Goal: Navigation & Orientation: Find specific page/section

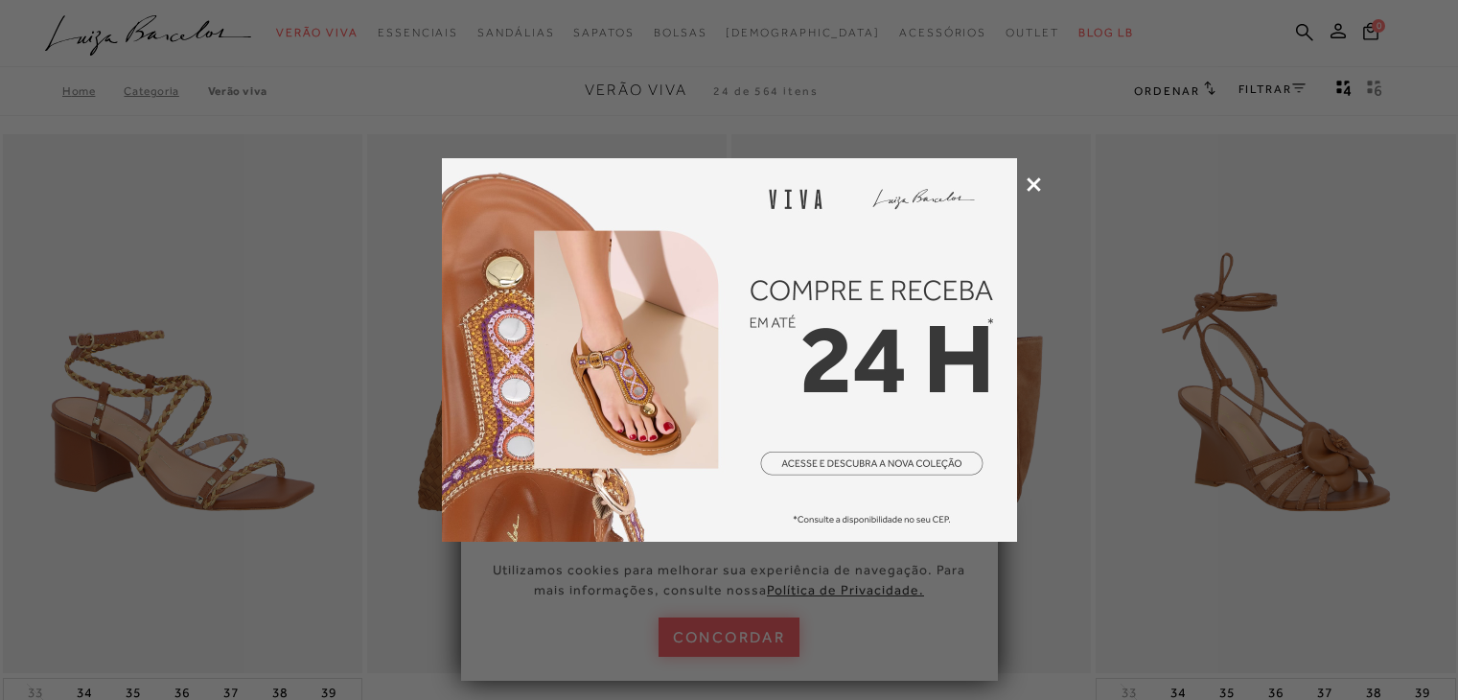
click at [1035, 180] on icon at bounding box center [1034, 184] width 14 height 14
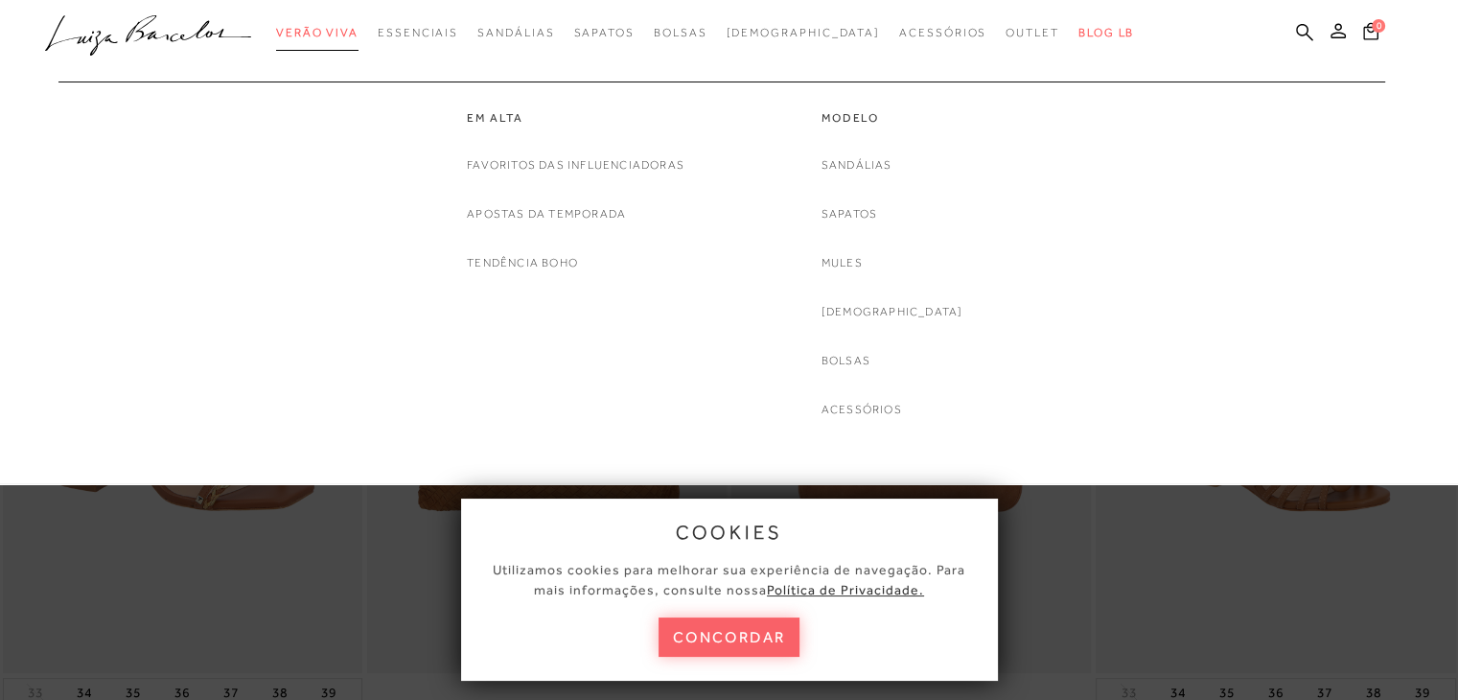
click at [359, 30] on span "Verão Viva" at bounding box center [317, 32] width 82 height 13
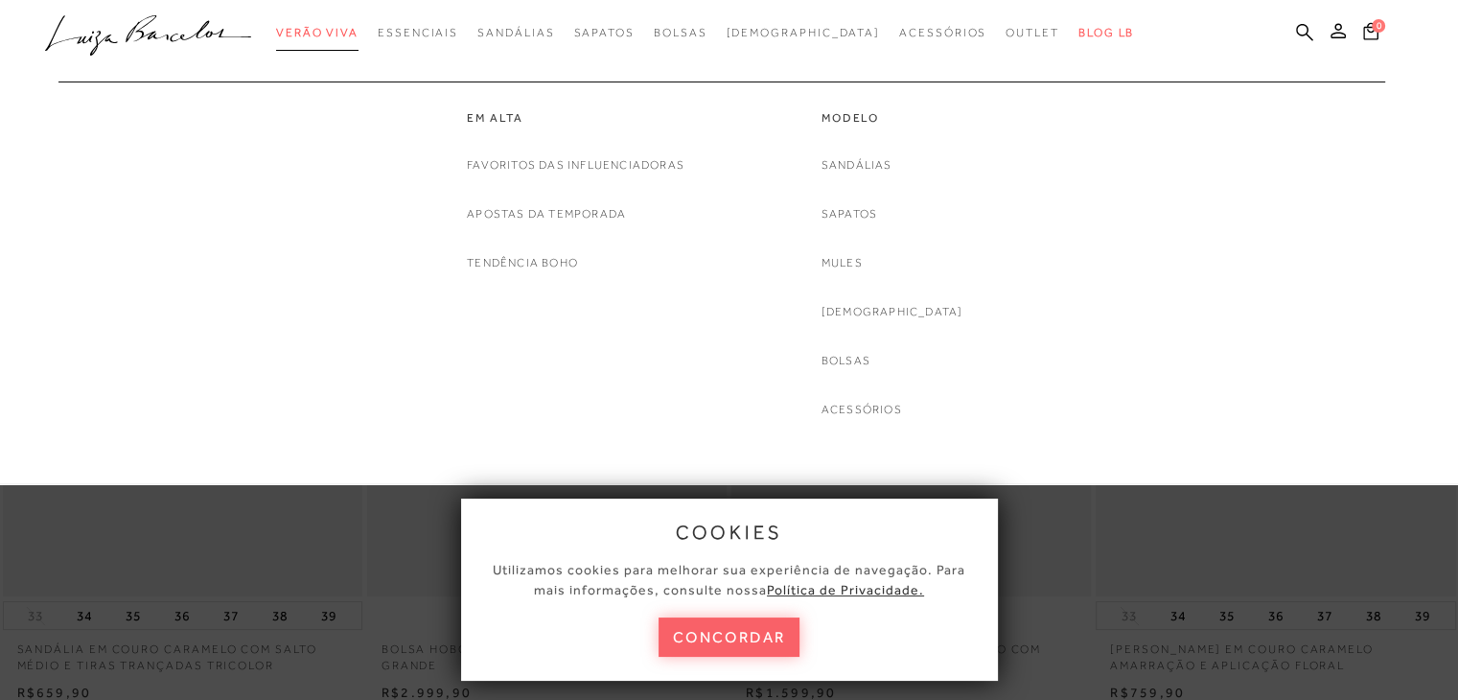
scroll to position [288, 0]
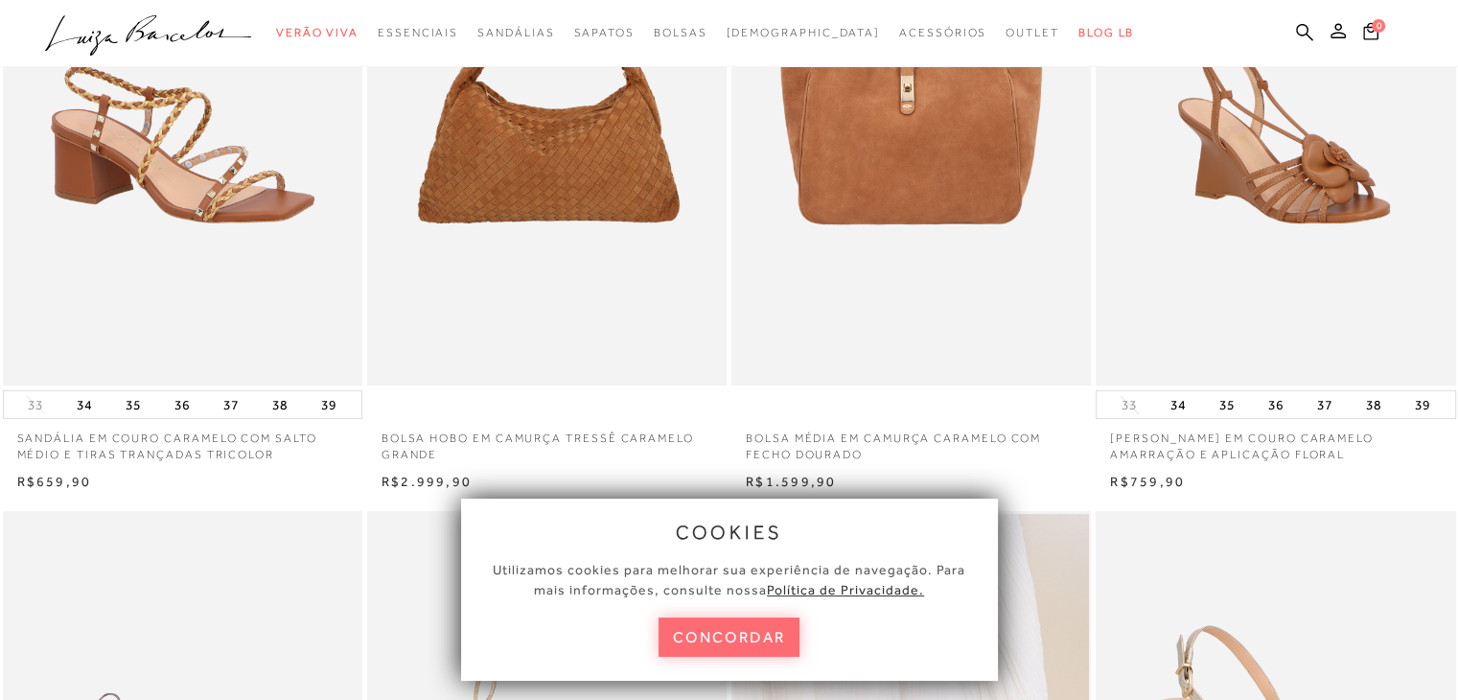
click at [775, 639] on button "concordar" at bounding box center [730, 637] width 142 height 39
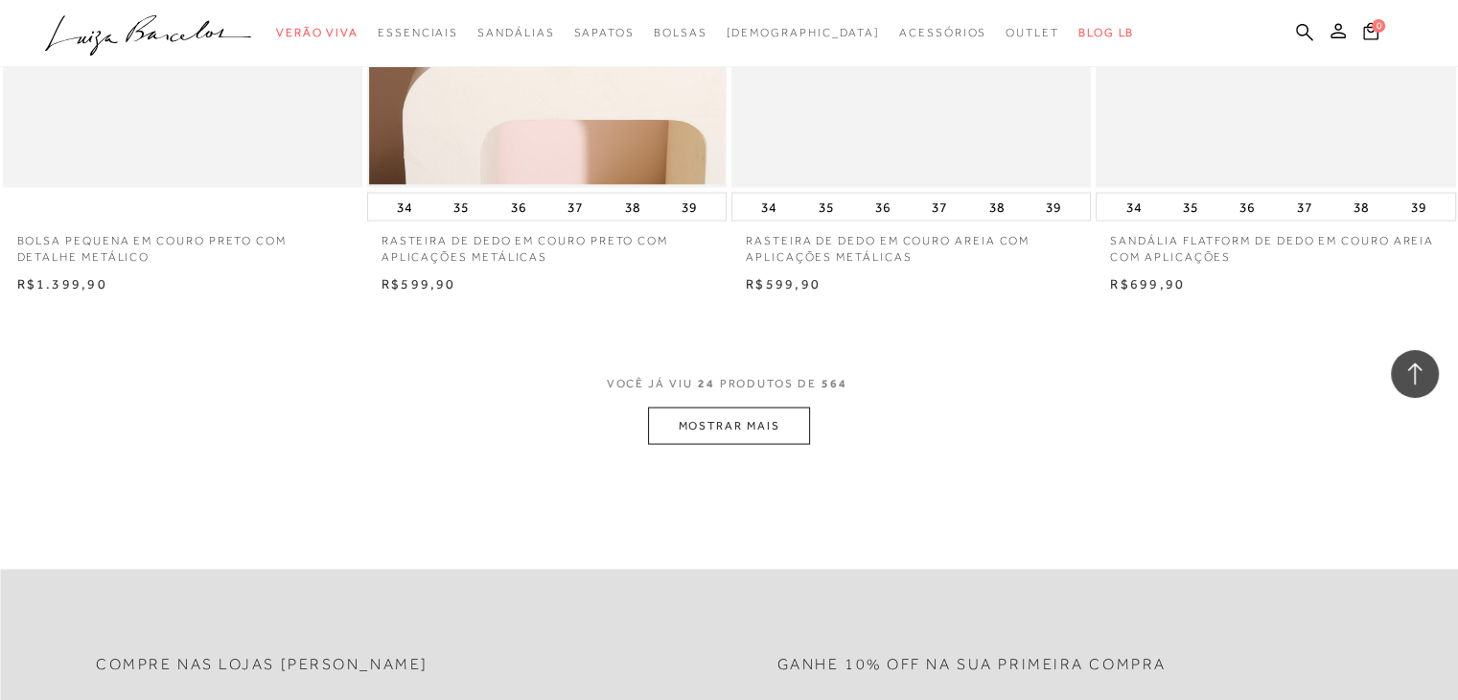
scroll to position [3835, 0]
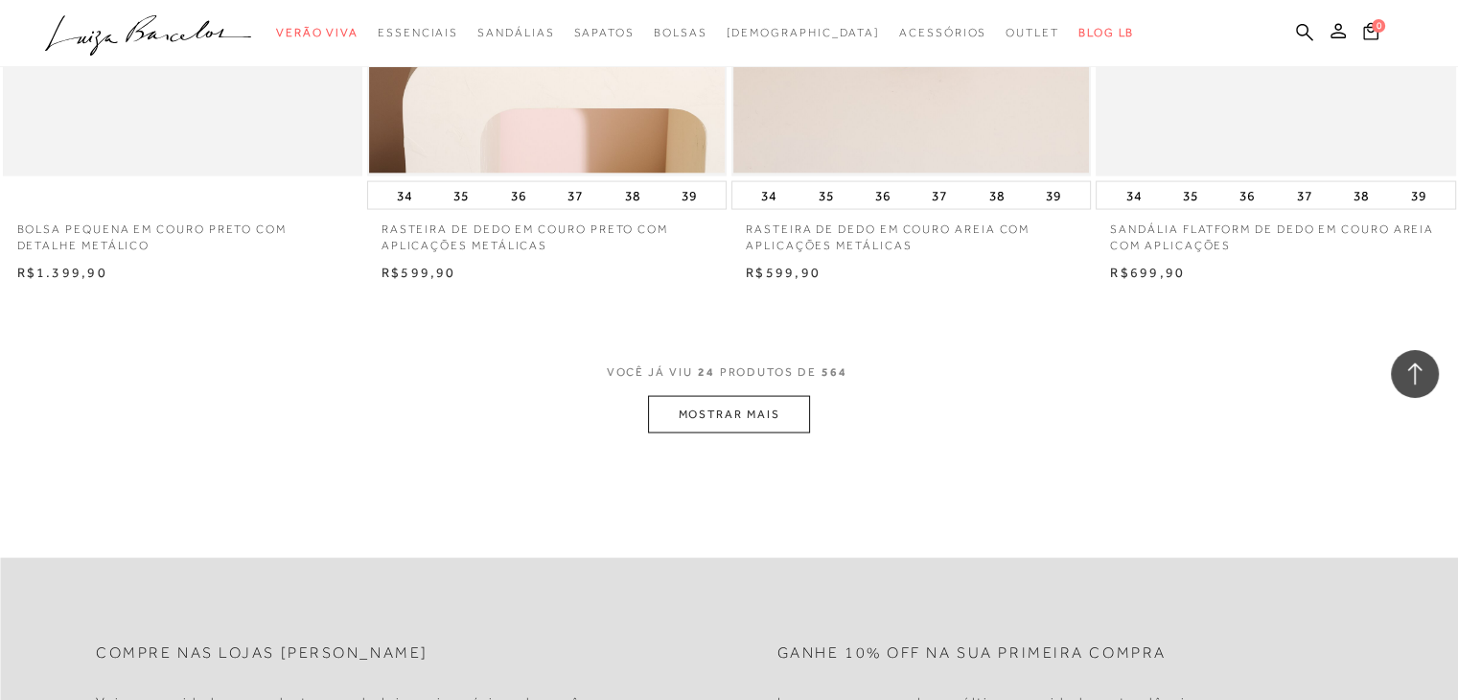
click at [757, 411] on button "MOSTRAR MAIS" at bounding box center [728, 414] width 161 height 37
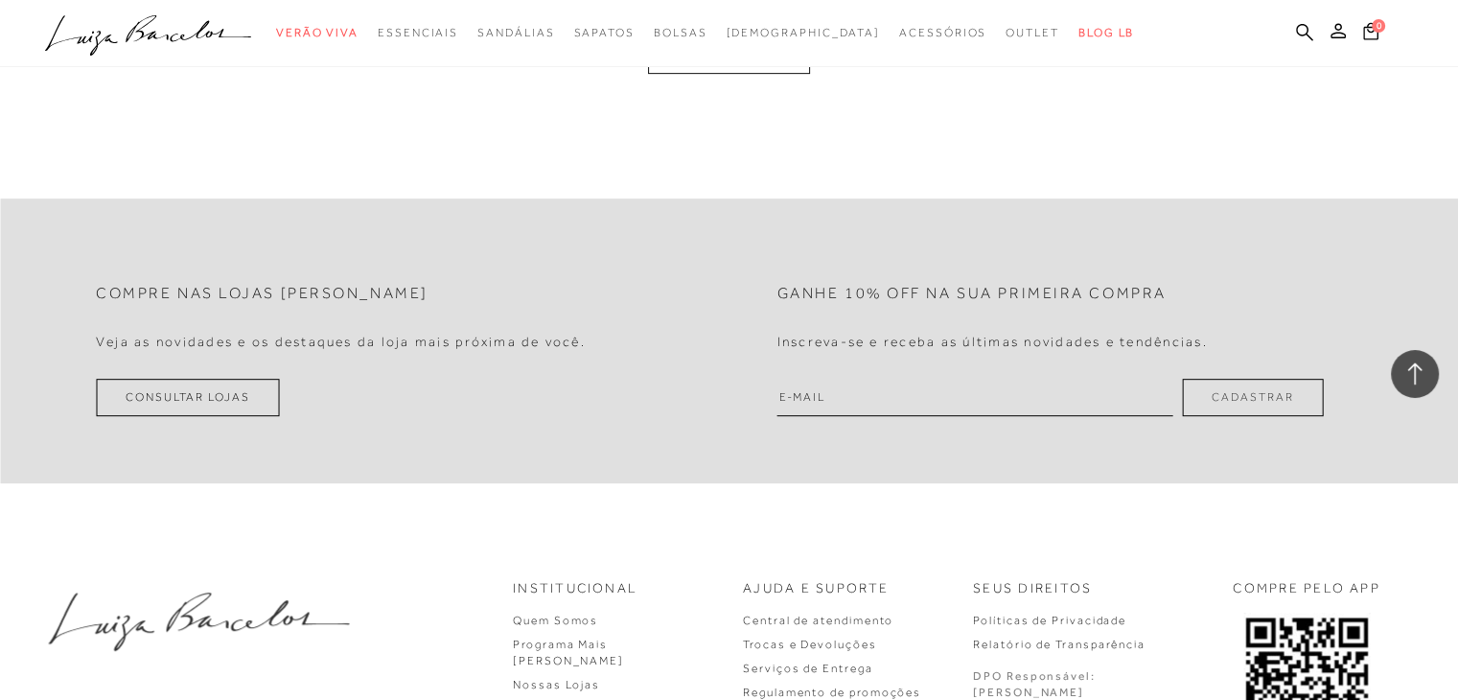
scroll to position [7863, 0]
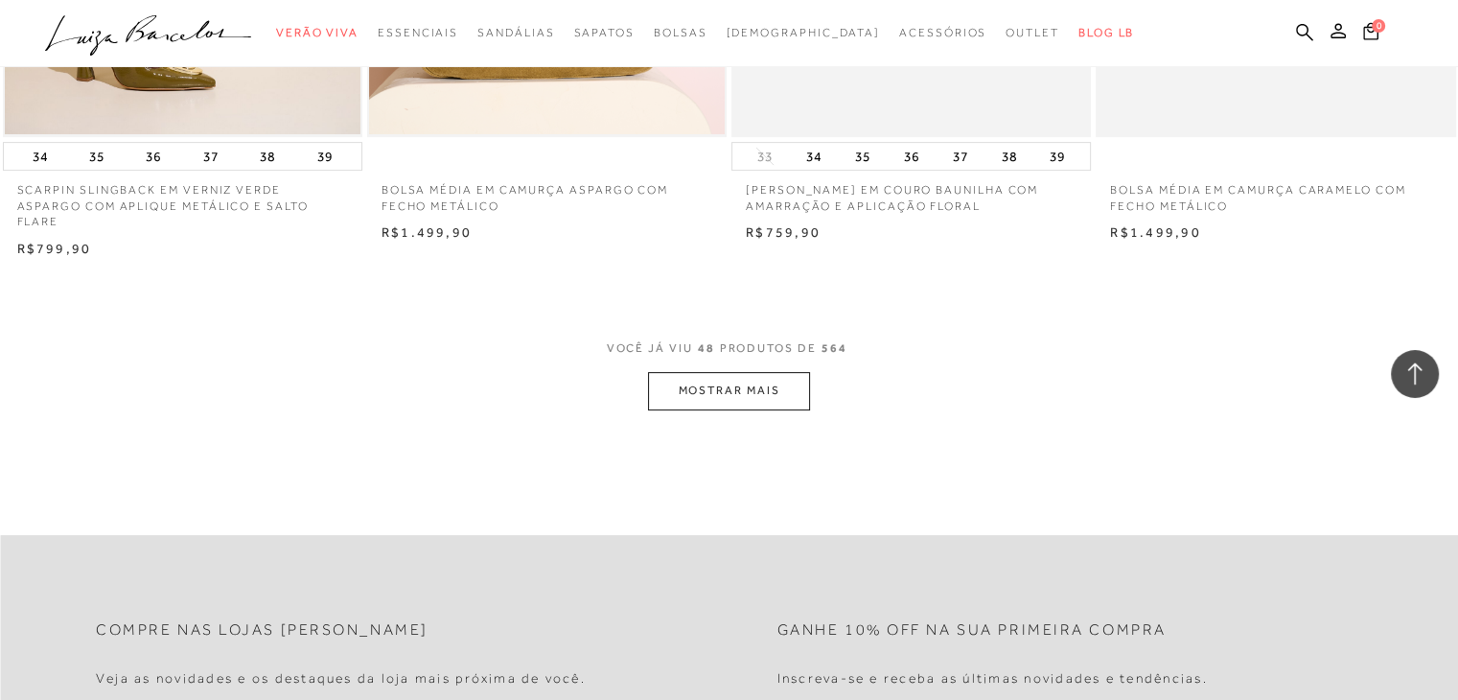
click at [776, 375] on button "MOSTRAR MAIS" at bounding box center [728, 390] width 161 height 37
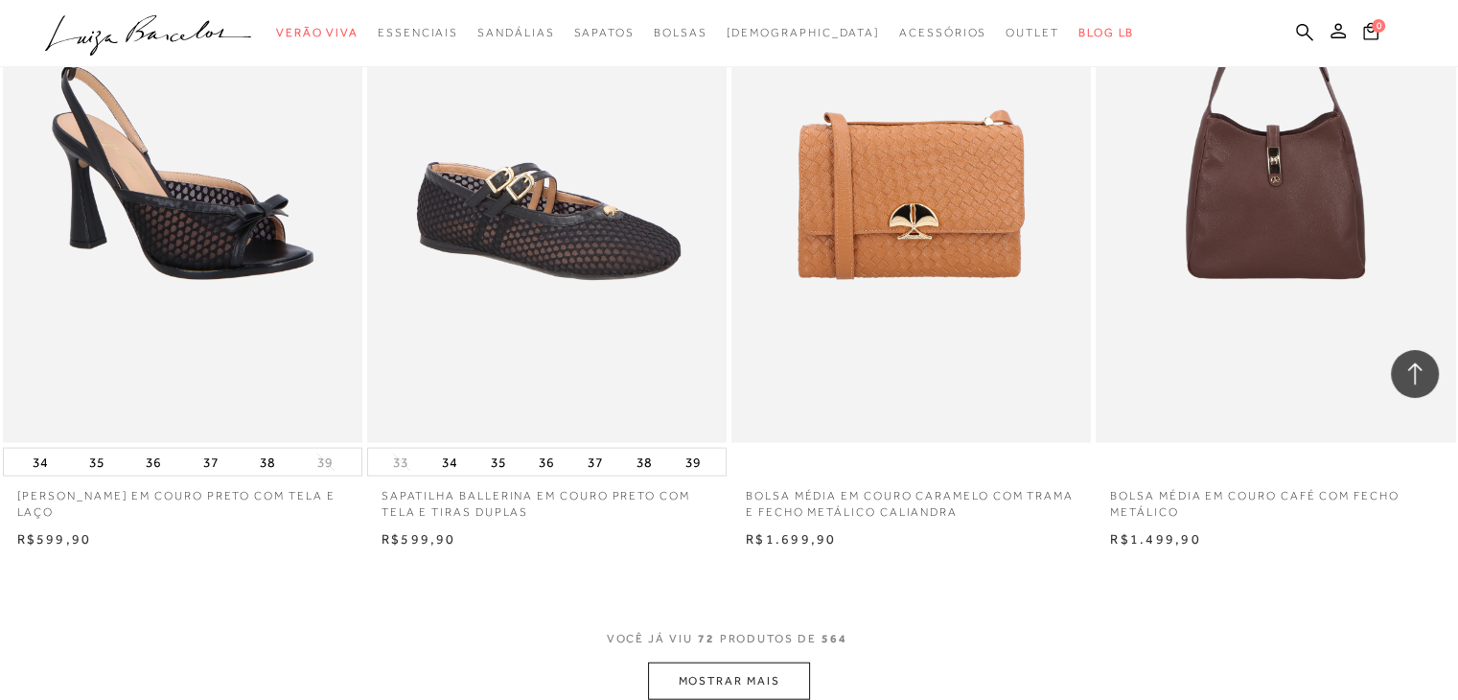
scroll to position [11890, 0]
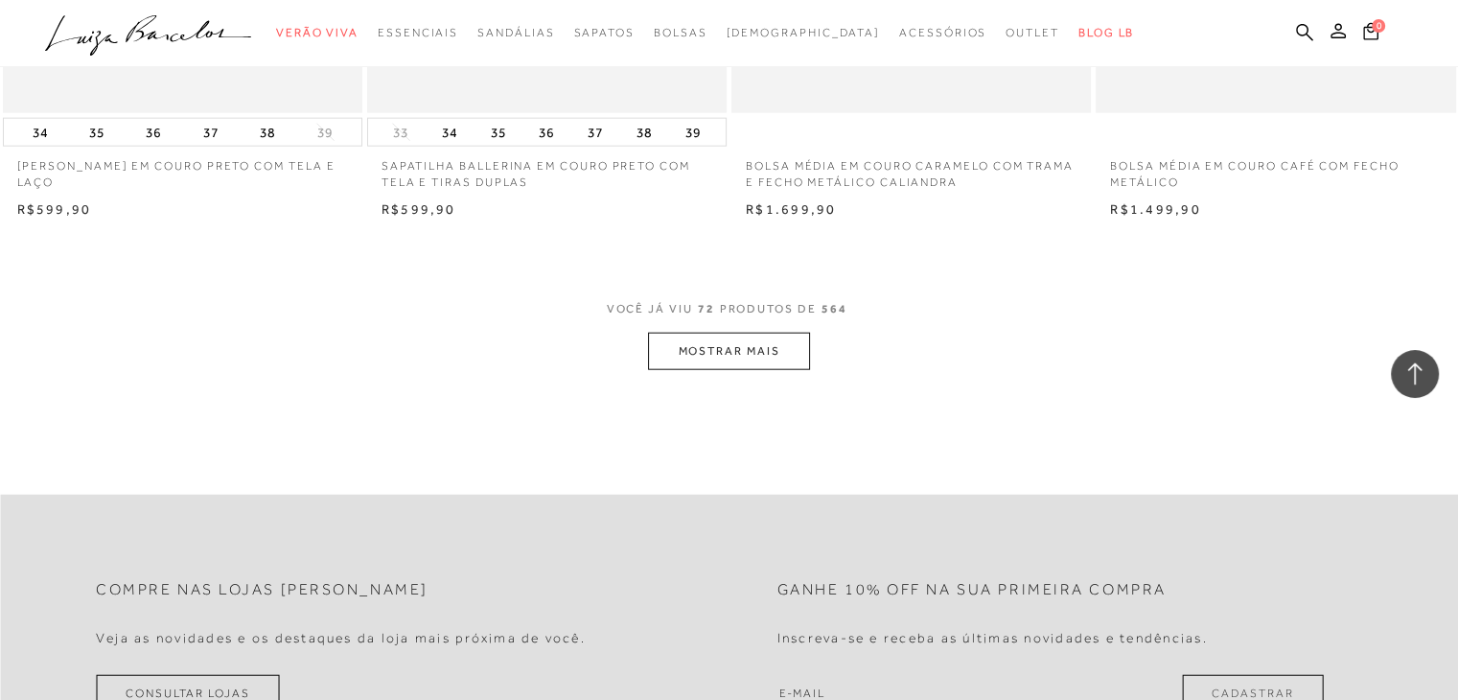
click at [709, 334] on button "MOSTRAR MAIS" at bounding box center [728, 351] width 161 height 37
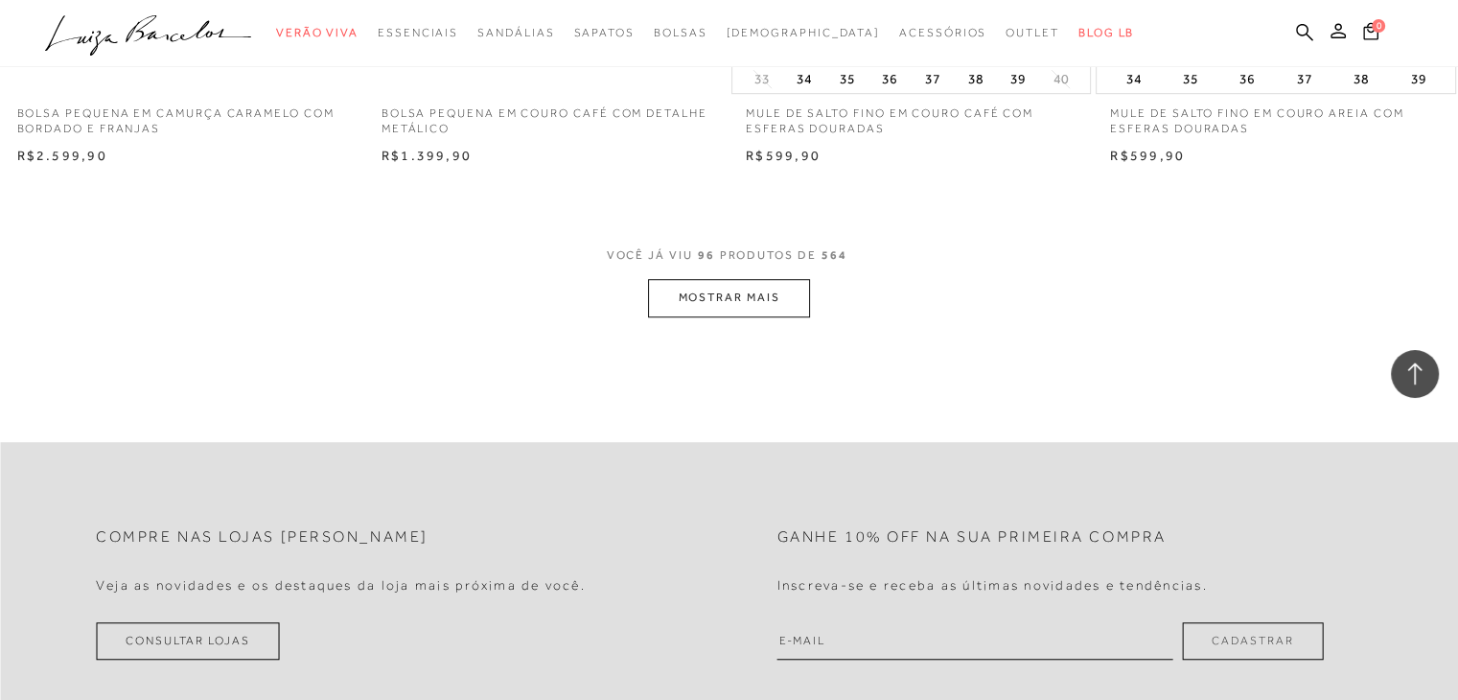
scroll to position [15917, 0]
click at [733, 276] on button "MOSTRAR MAIS" at bounding box center [728, 294] width 161 height 37
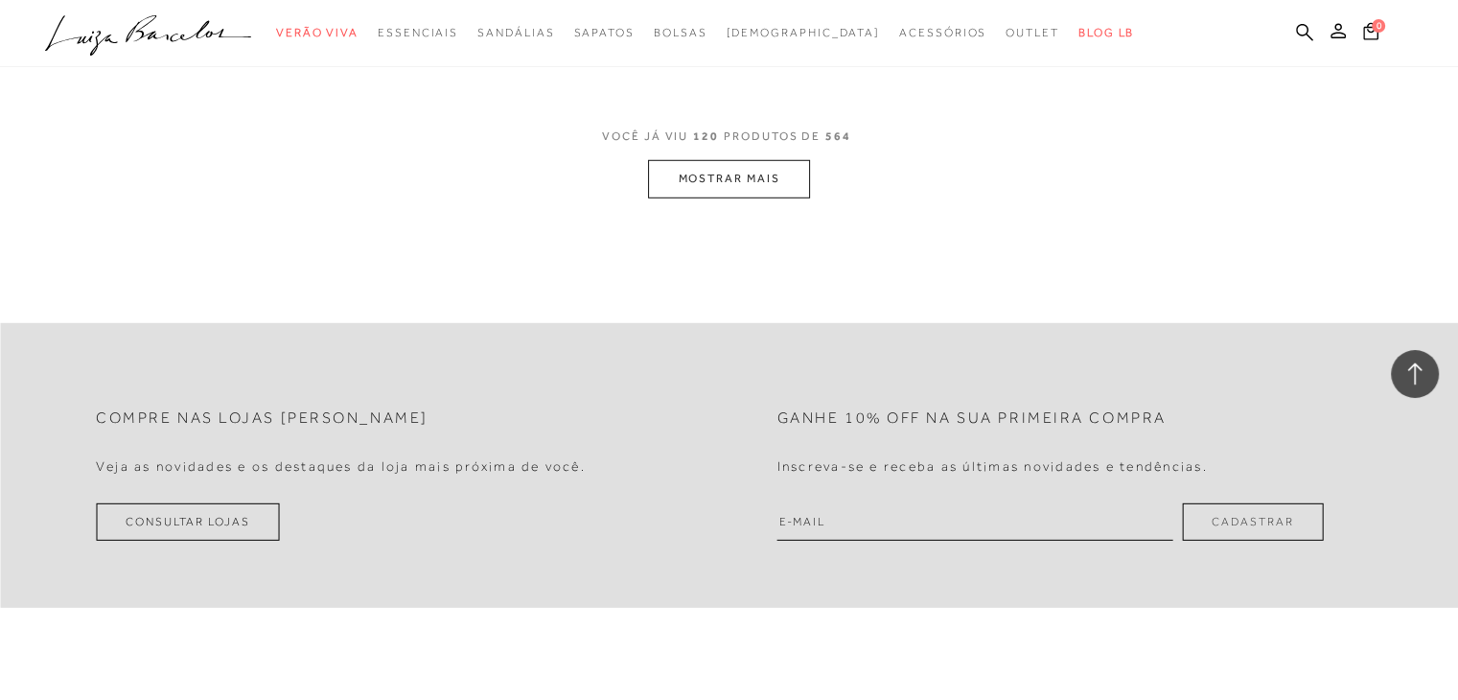
scroll to position [20040, 0]
click at [695, 156] on button "MOSTRAR MAIS" at bounding box center [728, 174] width 161 height 37
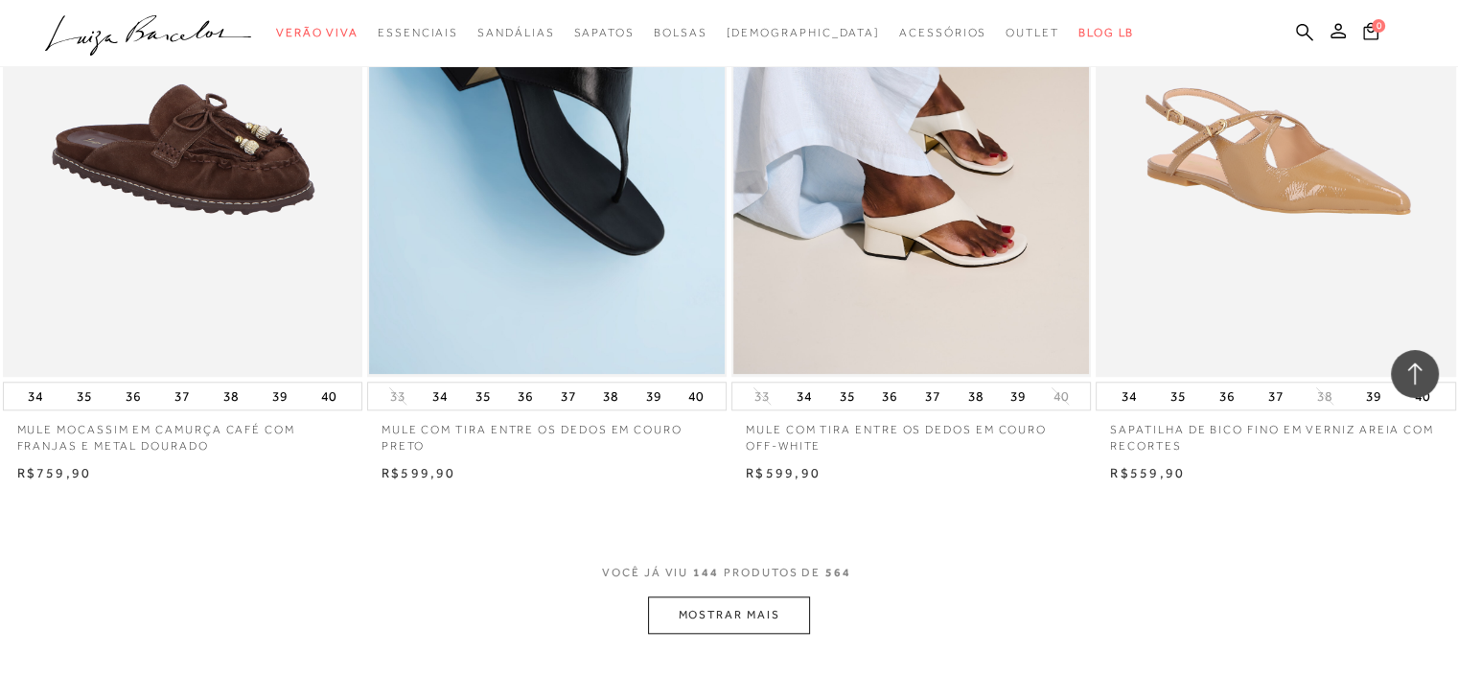
scroll to position [24067, 0]
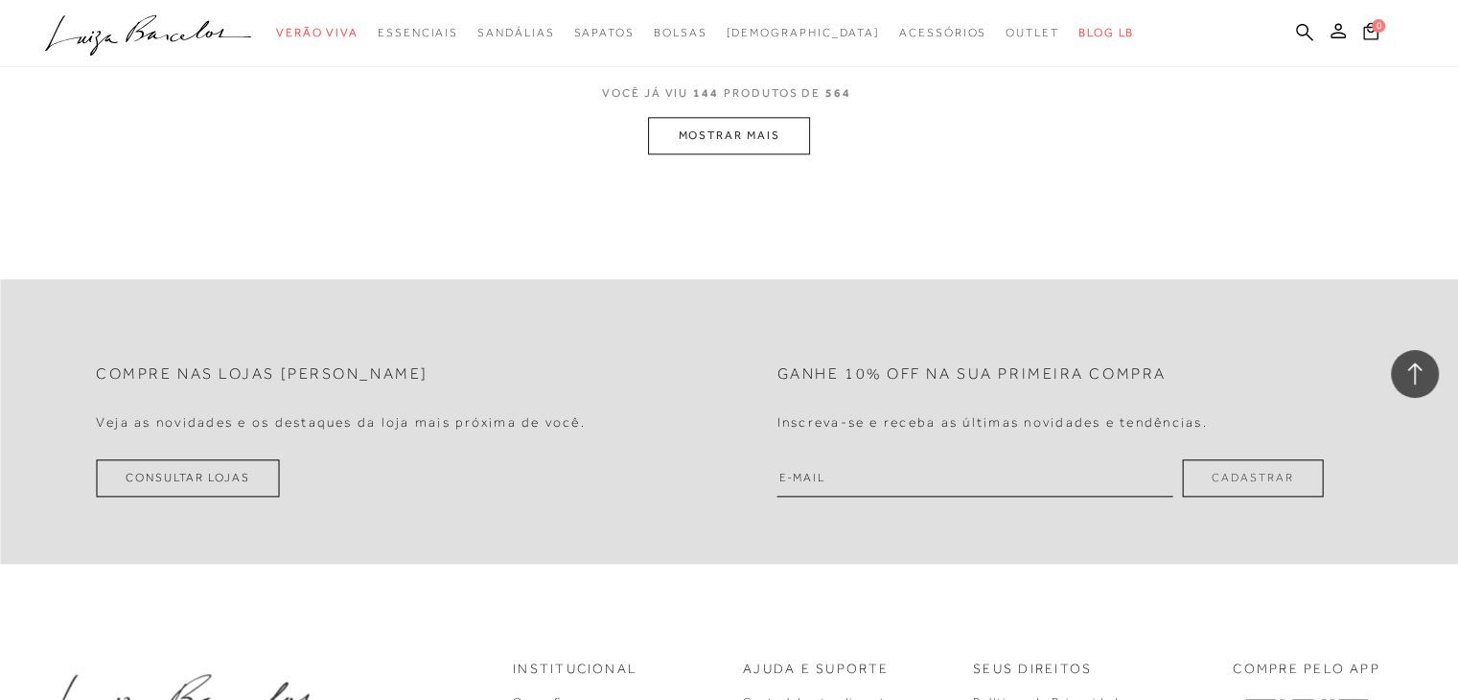
click at [698, 119] on button "MOSTRAR MAIS" at bounding box center [728, 135] width 161 height 37
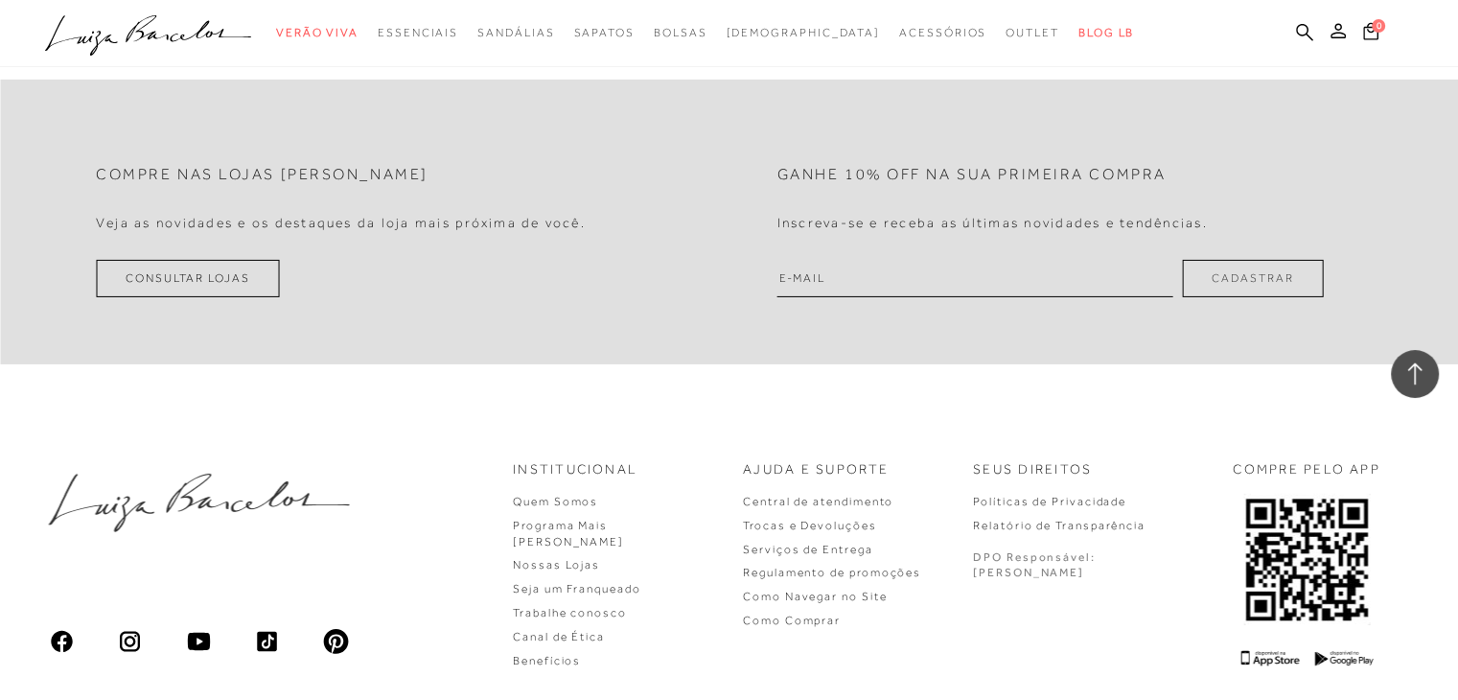
scroll to position [28041, 0]
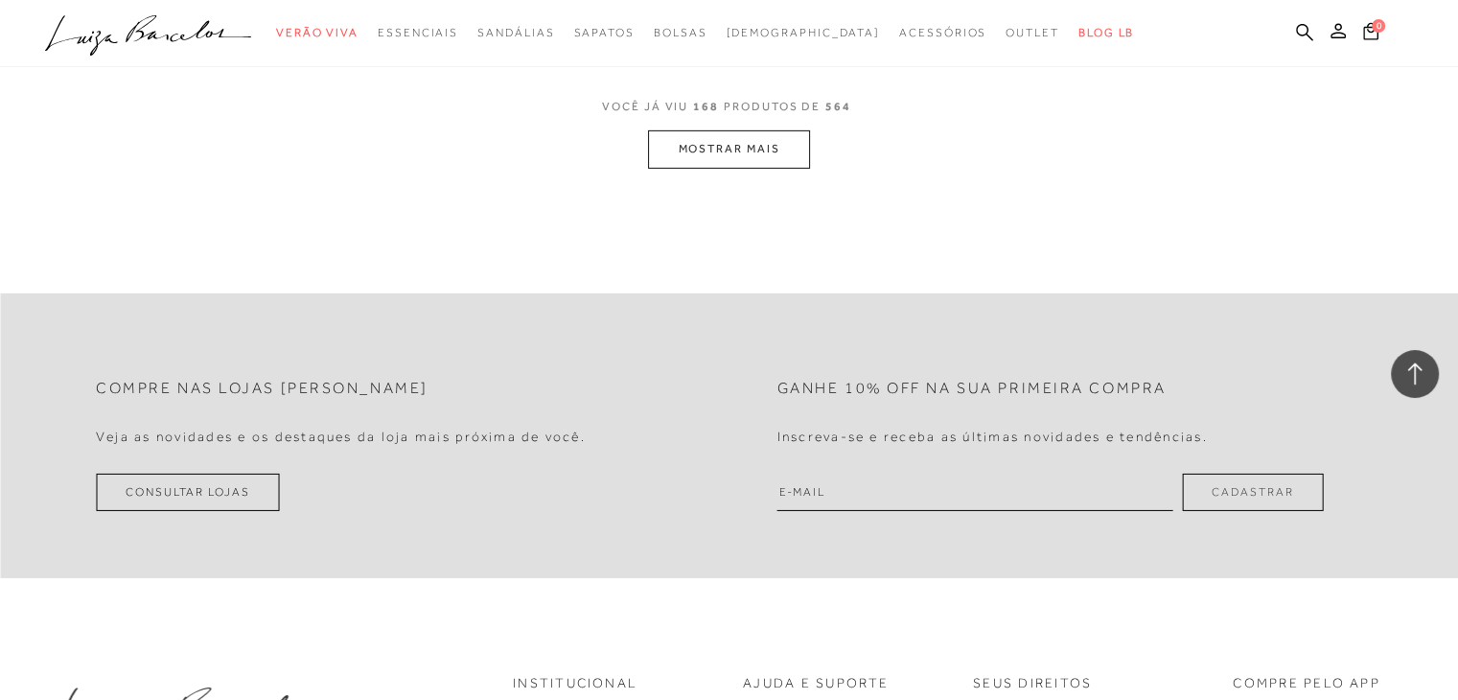
click at [772, 130] on button "MOSTRAR MAIS" at bounding box center [728, 148] width 161 height 37
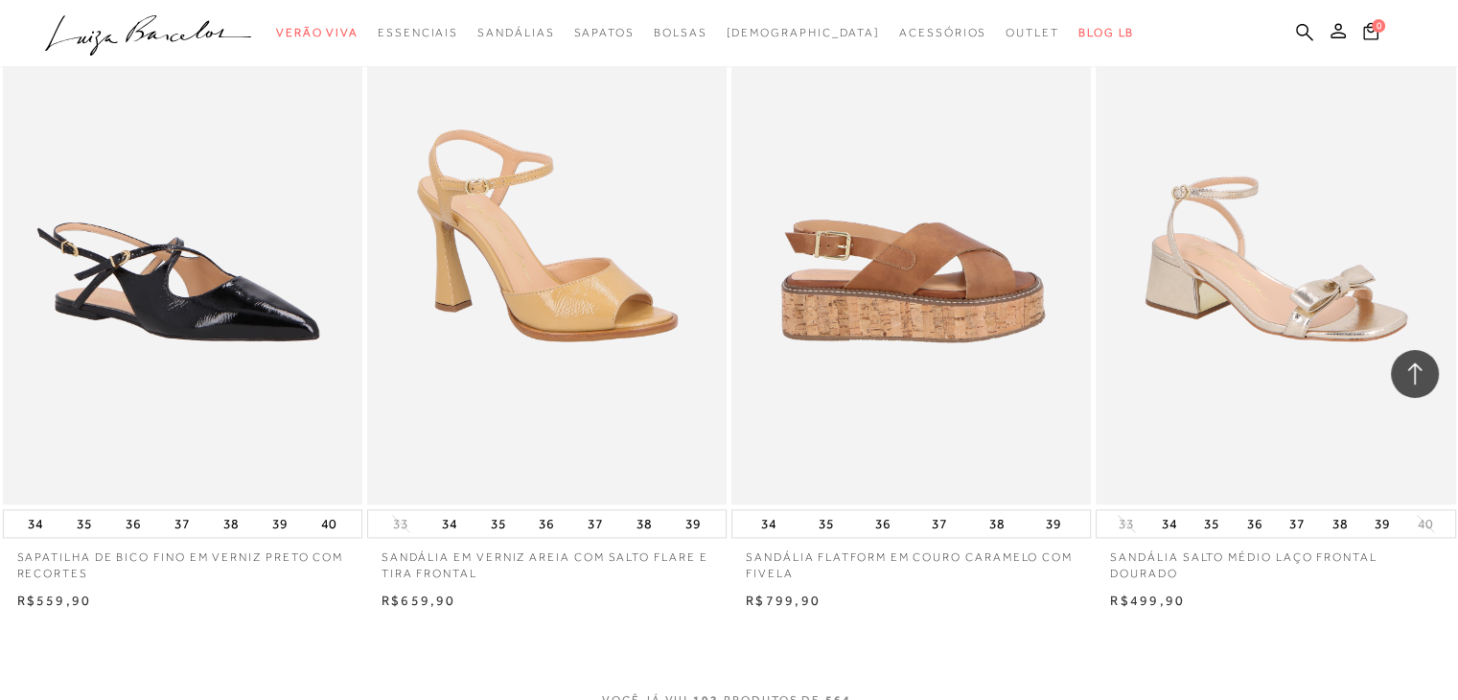
scroll to position [31876, 0]
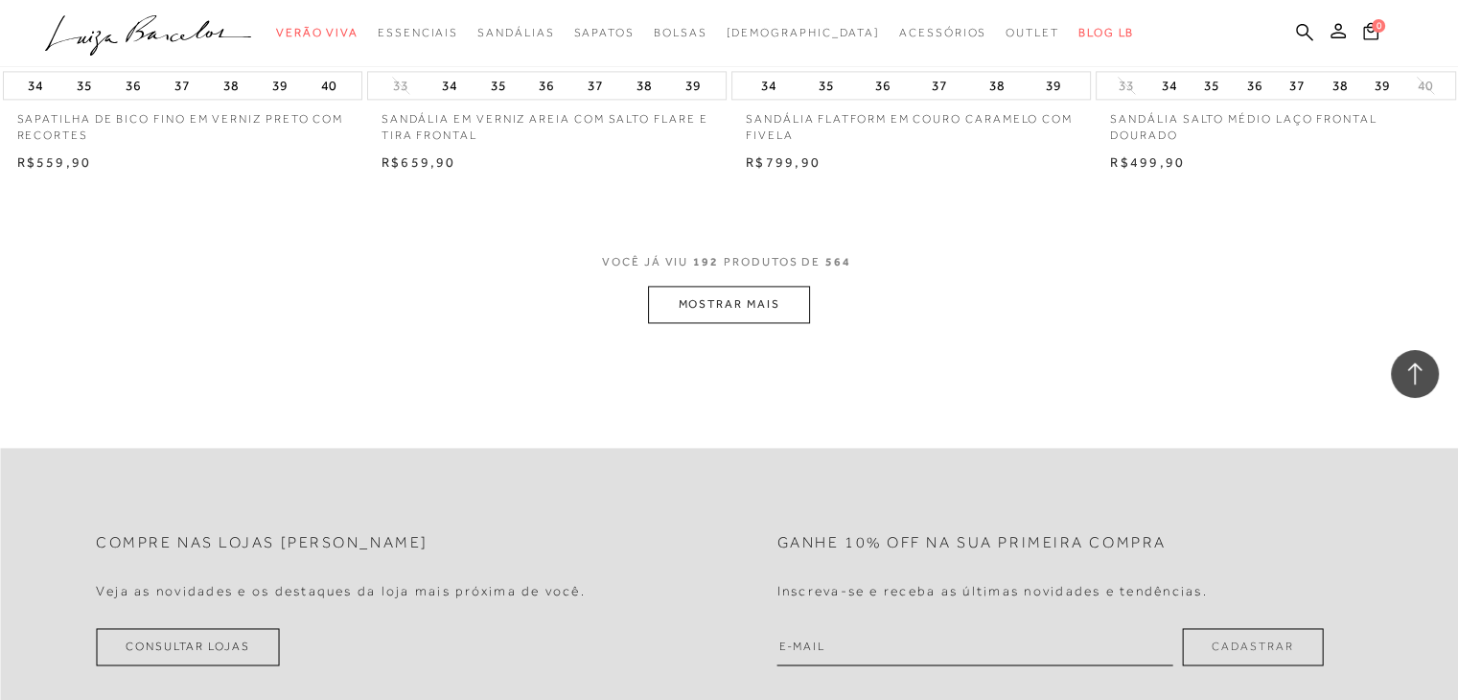
click at [711, 286] on button "MOSTRAR MAIS" at bounding box center [728, 304] width 161 height 37
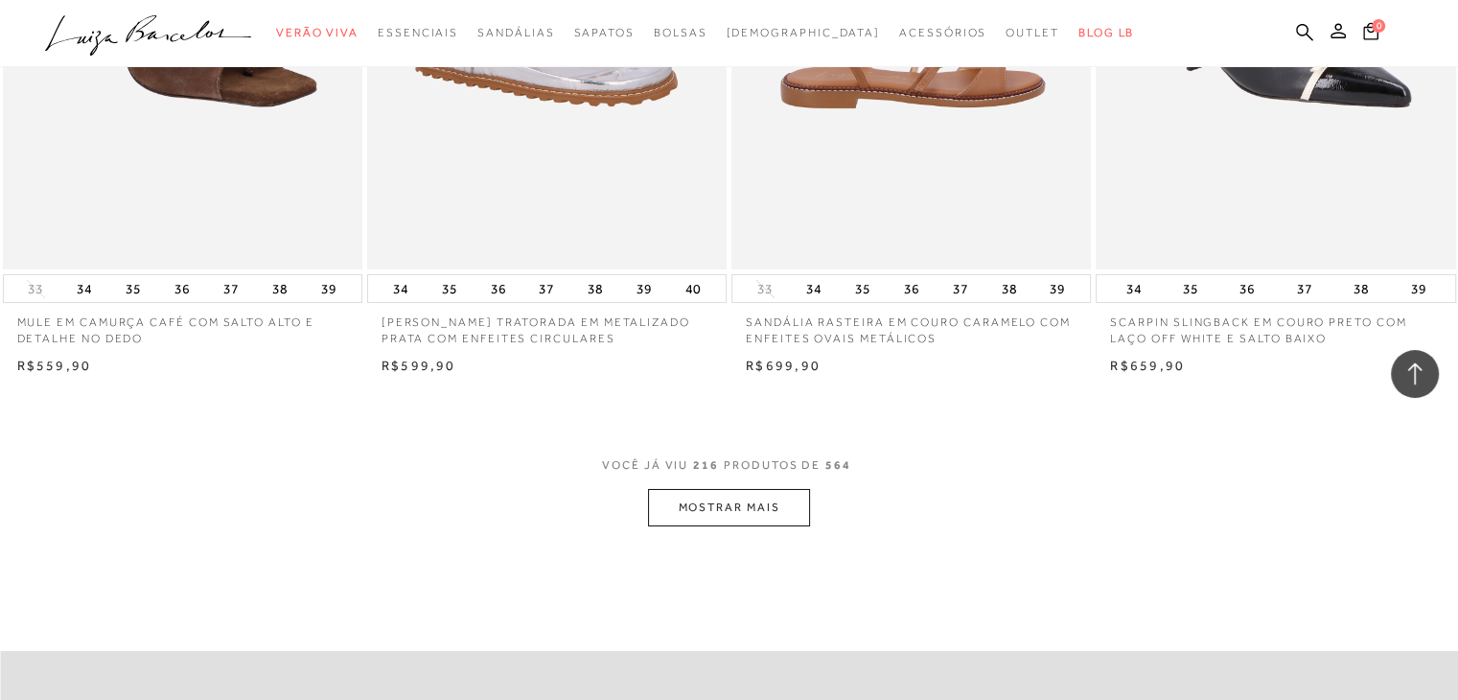
scroll to position [35999, 0]
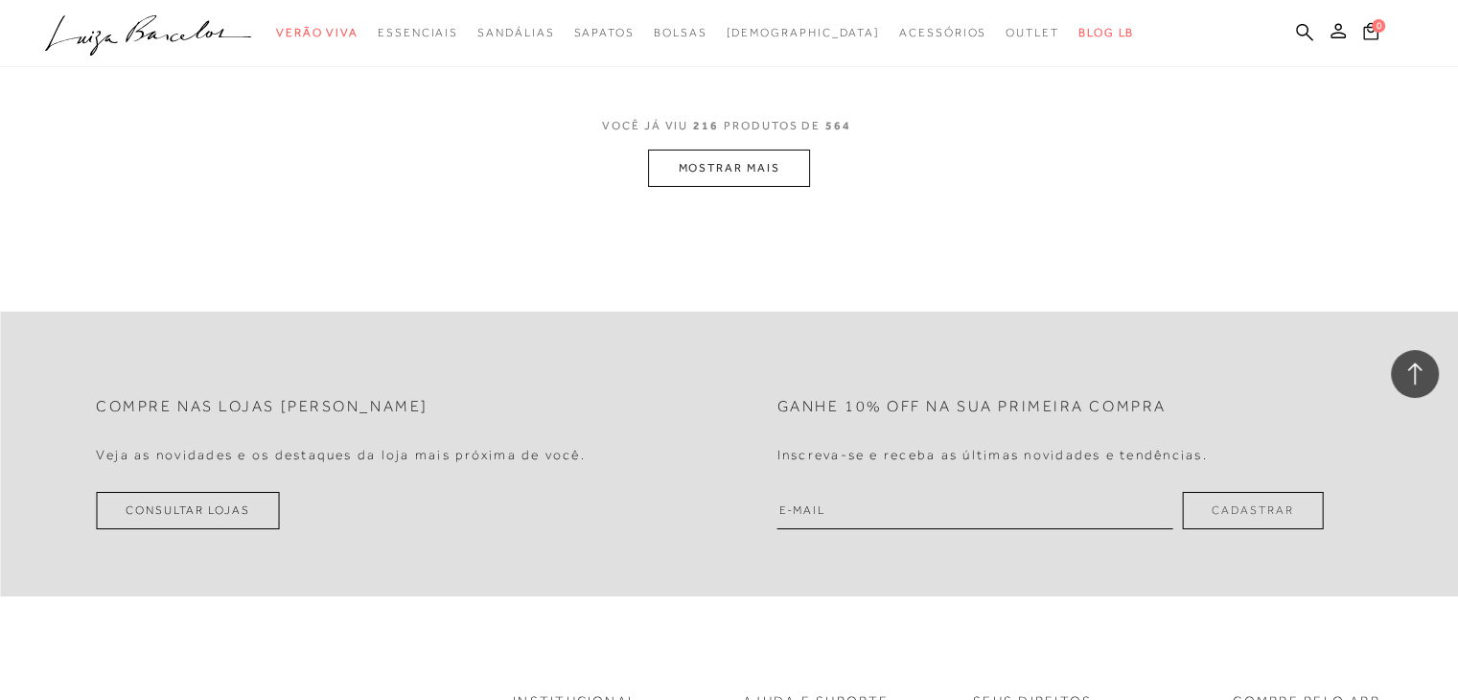
click at [758, 150] on button "MOSTRAR MAIS" at bounding box center [728, 168] width 161 height 37
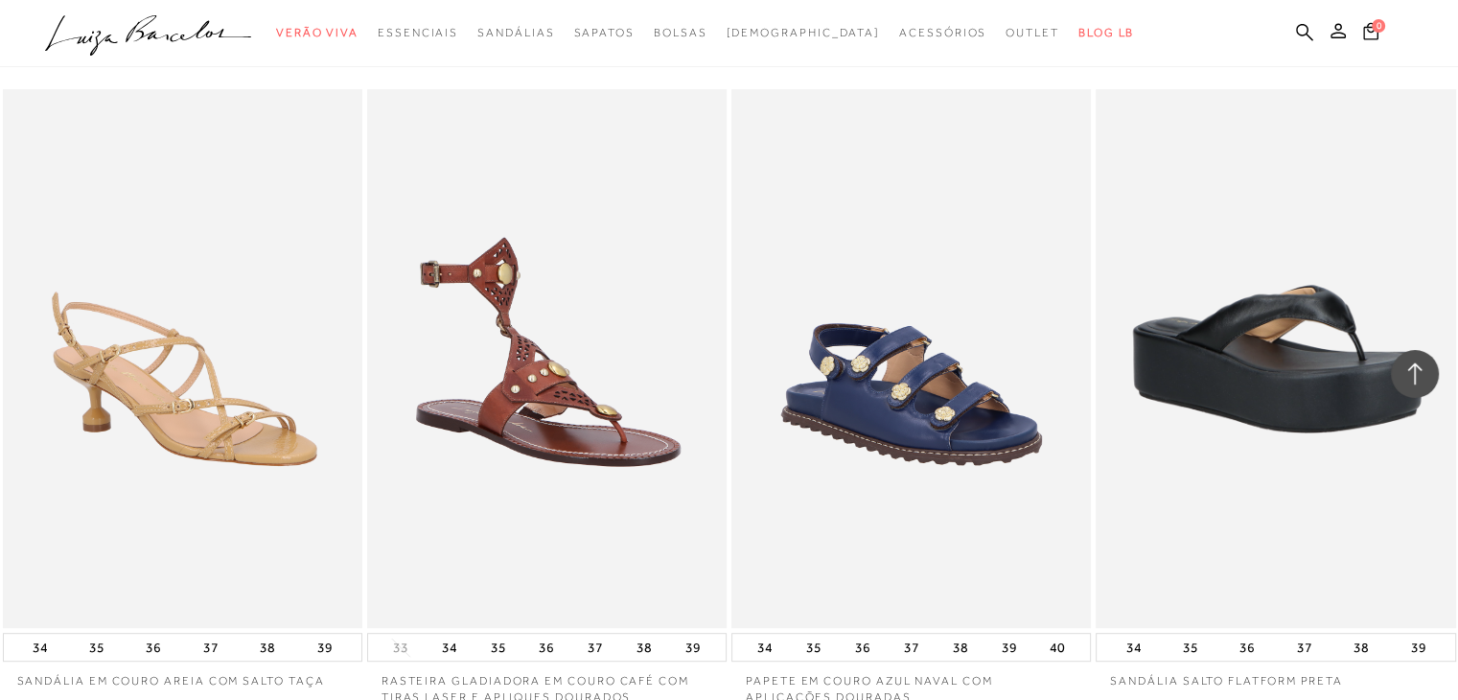
scroll to position [37533, 0]
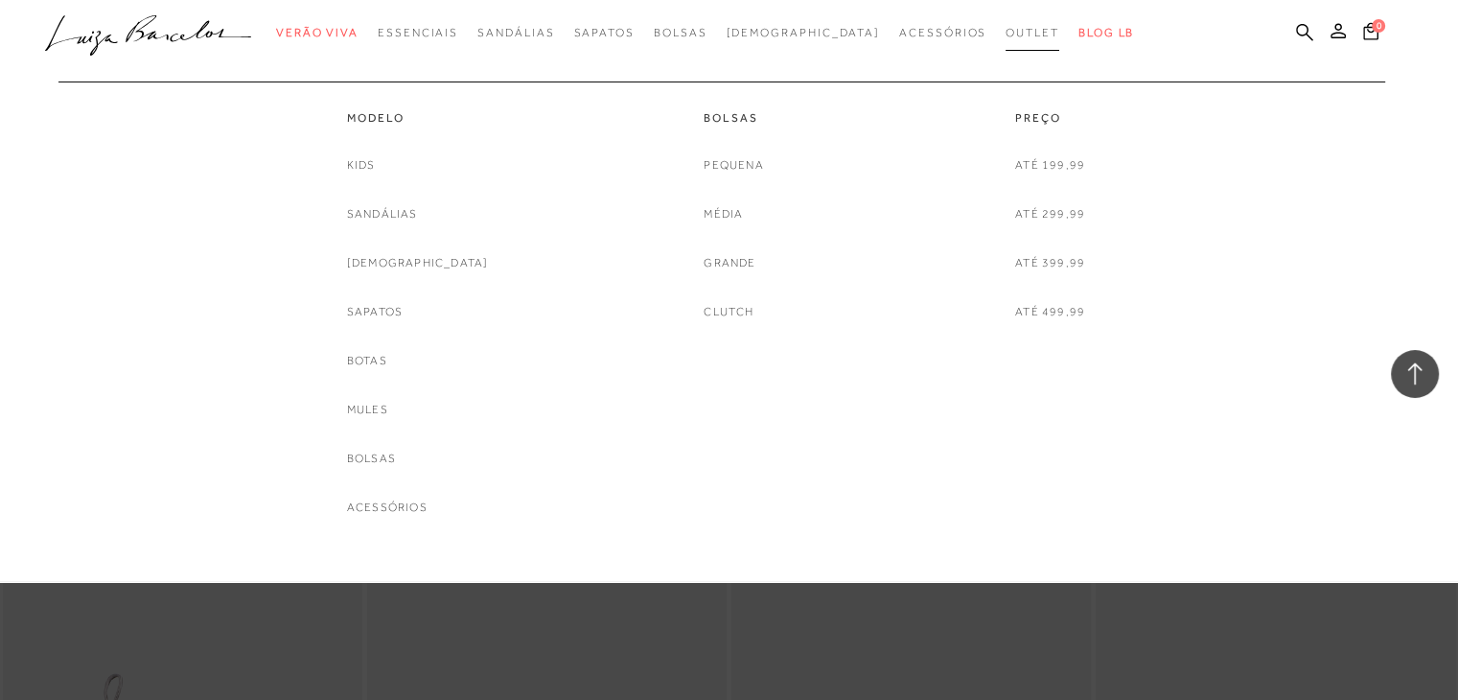
click at [1006, 35] on span "Outlet" at bounding box center [1033, 32] width 54 height 13
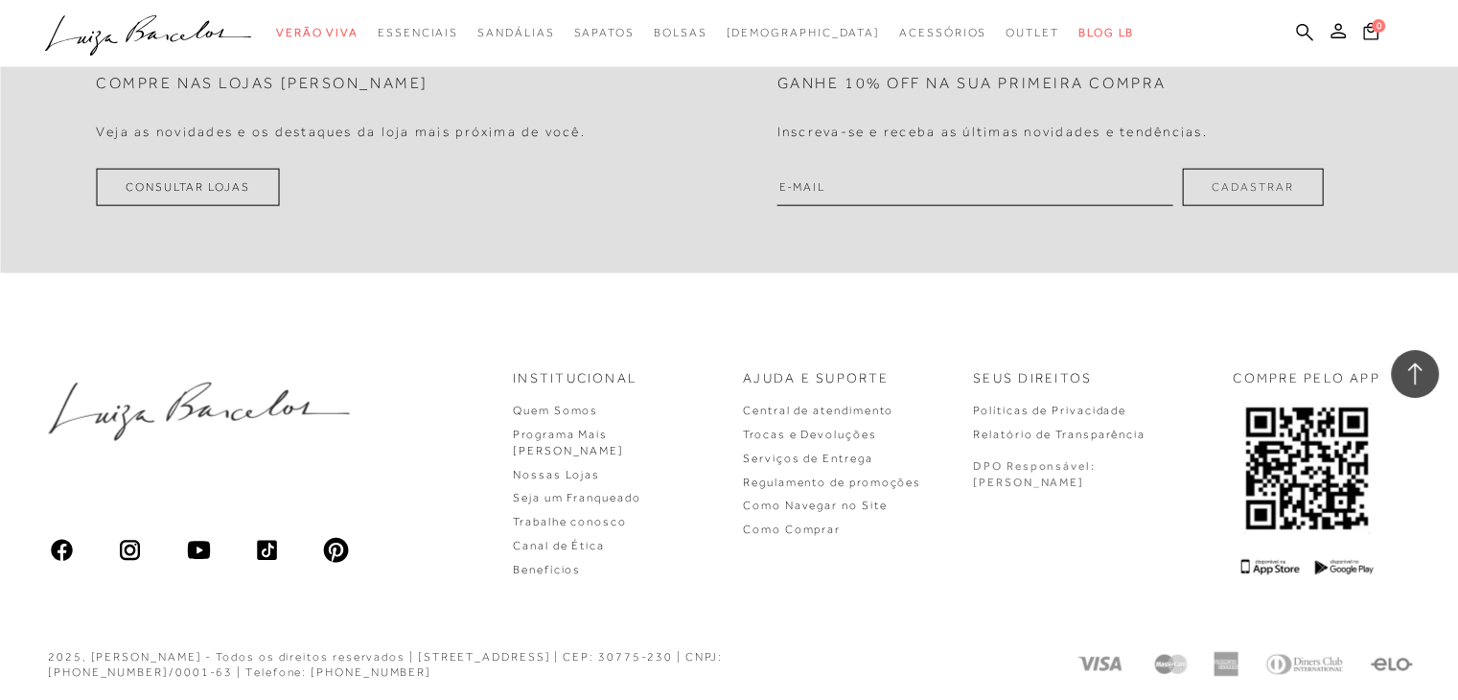
scroll to position [4511, 0]
